Goal: Task Accomplishment & Management: Complete application form

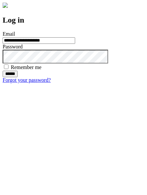
type input "**********"
click at [18, 77] on input "******" at bounding box center [10, 74] width 15 height 7
